Goal: Use online tool/utility

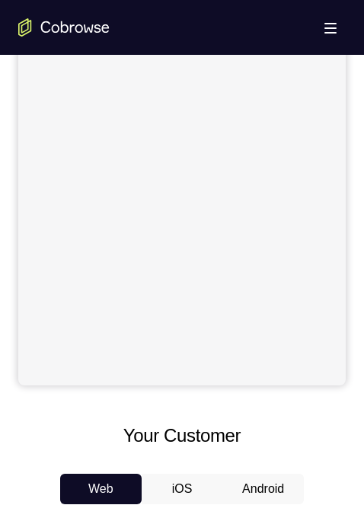
scroll to position [457, 0]
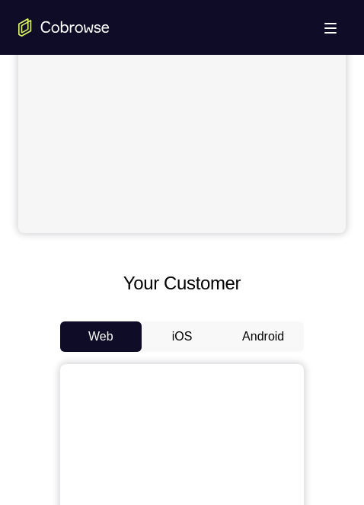
click at [265, 340] on button "Android" at bounding box center [264, 337] width 82 height 30
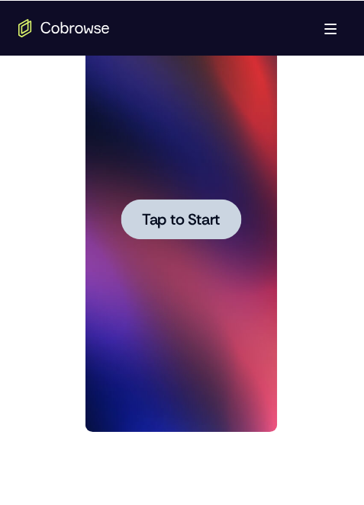
scroll to position [0, 0]
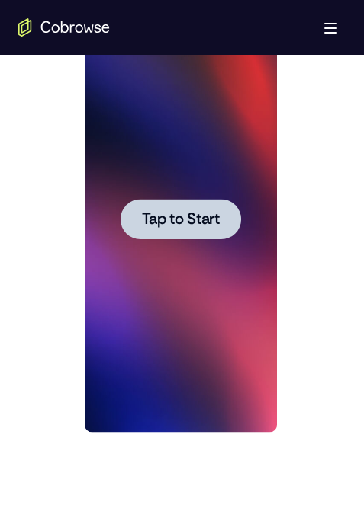
click at [177, 196] on div at bounding box center [181, 219] width 192 height 427
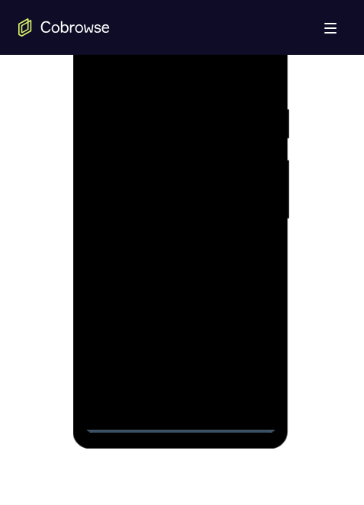
click at [182, 422] on div at bounding box center [181, 219] width 192 height 427
click at [256, 350] on div at bounding box center [181, 219] width 192 height 427
click at [153, 73] on div at bounding box center [181, 219] width 192 height 427
click at [250, 207] on div at bounding box center [181, 219] width 192 height 427
click at [167, 399] on div at bounding box center [181, 219] width 192 height 427
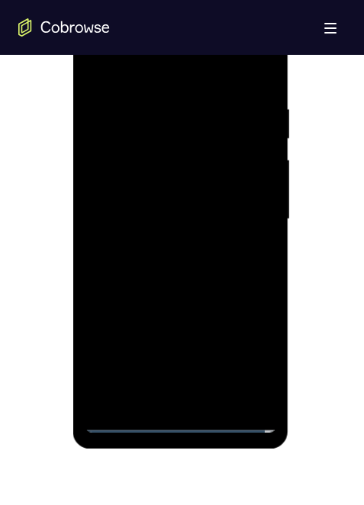
click at [212, 201] on div at bounding box center [181, 219] width 192 height 427
click at [188, 188] on div at bounding box center [181, 219] width 192 height 427
click at [188, 220] on div at bounding box center [181, 219] width 192 height 427
click at [183, 268] on div at bounding box center [181, 219] width 192 height 427
click at [190, 263] on div at bounding box center [181, 219] width 192 height 427
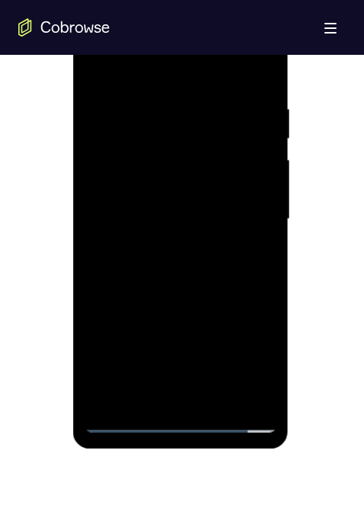
click at [177, 268] on div at bounding box center [181, 219] width 192 height 427
click at [95, 70] on div at bounding box center [181, 219] width 192 height 427
drag, startPoint x: 183, startPoint y: 387, endPoint x: 131, endPoint y: 170, distance: 222.6
click at [182, 386] on div at bounding box center [181, 219] width 192 height 427
click at [241, 41] on div at bounding box center [181, 219] width 192 height 427
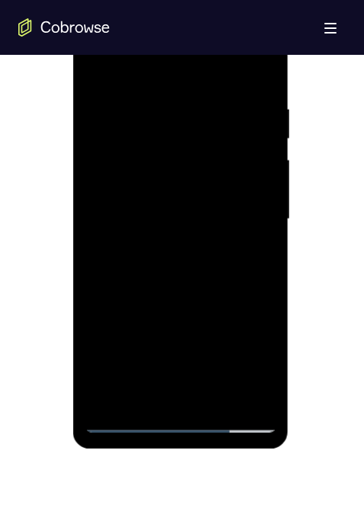
click at [108, 40] on div at bounding box center [181, 219] width 192 height 427
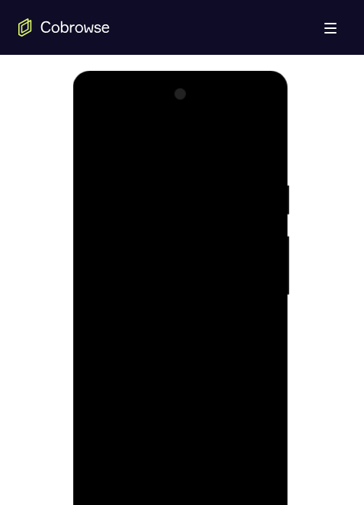
click at [118, 249] on div at bounding box center [181, 295] width 192 height 427
click at [165, 473] on div at bounding box center [181, 295] width 192 height 427
click at [196, 278] on div at bounding box center [181, 295] width 192 height 427
click at [168, 260] on div at bounding box center [181, 295] width 192 height 427
click at [183, 297] on div at bounding box center [181, 295] width 192 height 427
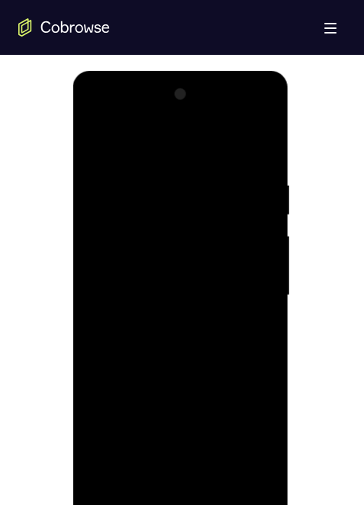
drag, startPoint x: 183, startPoint y: 344, endPoint x: 73, endPoint y: 361, distance: 111.2
click at [184, 344] on div at bounding box center [181, 295] width 192 height 427
click at [188, 338] on div at bounding box center [181, 295] width 192 height 427
click at [178, 347] on div at bounding box center [181, 295] width 192 height 427
click at [206, 381] on div at bounding box center [181, 295] width 192 height 427
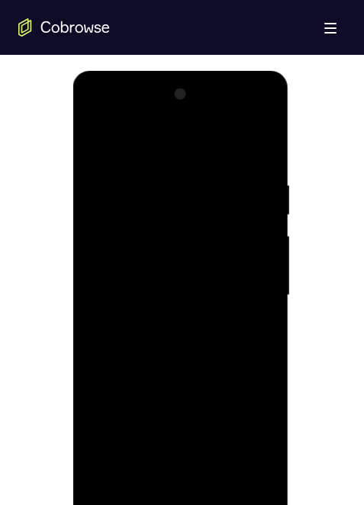
click at [183, 315] on div at bounding box center [181, 295] width 192 height 427
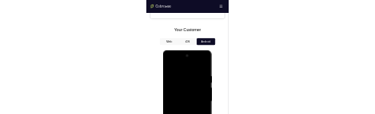
scroll to position [0, 0]
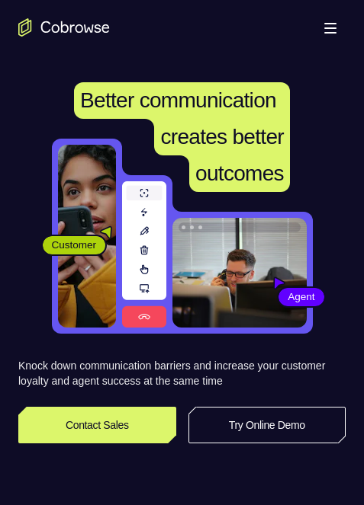
drag, startPoint x: 298, startPoint y: 98, endPoint x: 101, endPoint y: 0, distance: 220.3
click at [290, 98] on span "Better communication" at bounding box center [182, 100] width 216 height 37
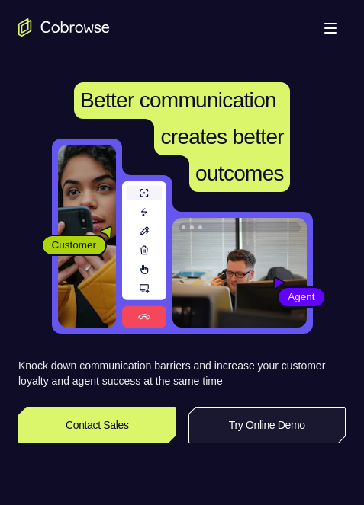
click at [295, 114] on link "Try Online Demo" at bounding box center [267, 425] width 158 height 37
